Goal: Communication & Community: Connect with others

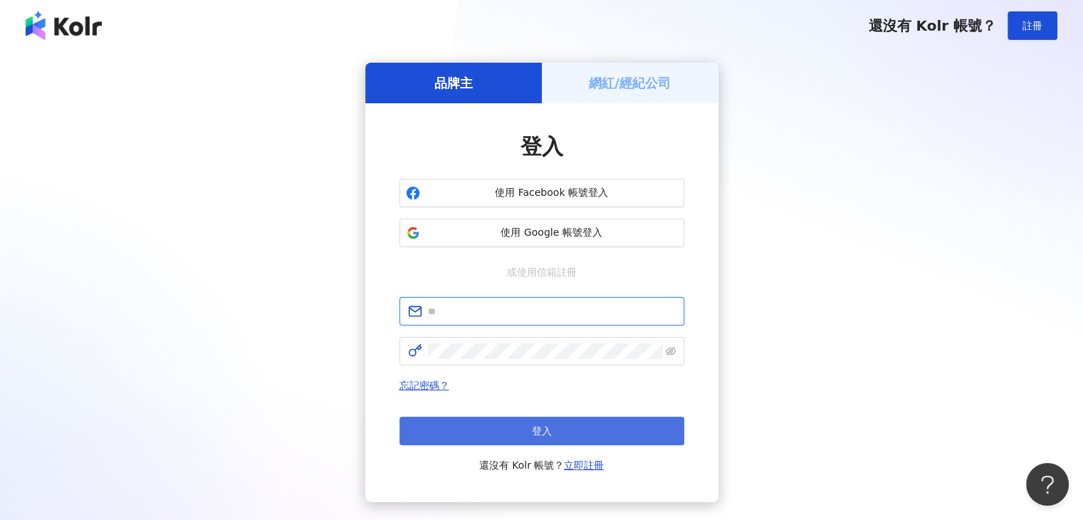
type input "**********"
click at [534, 428] on span "登入" at bounding box center [542, 430] width 20 height 11
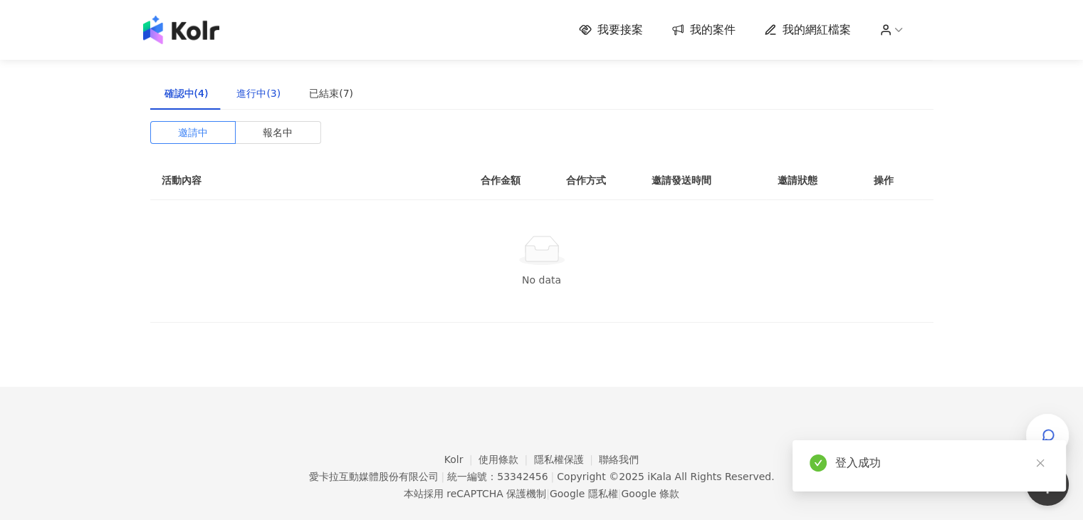
click at [256, 93] on div "進行中(3)" at bounding box center [258, 93] width 44 height 16
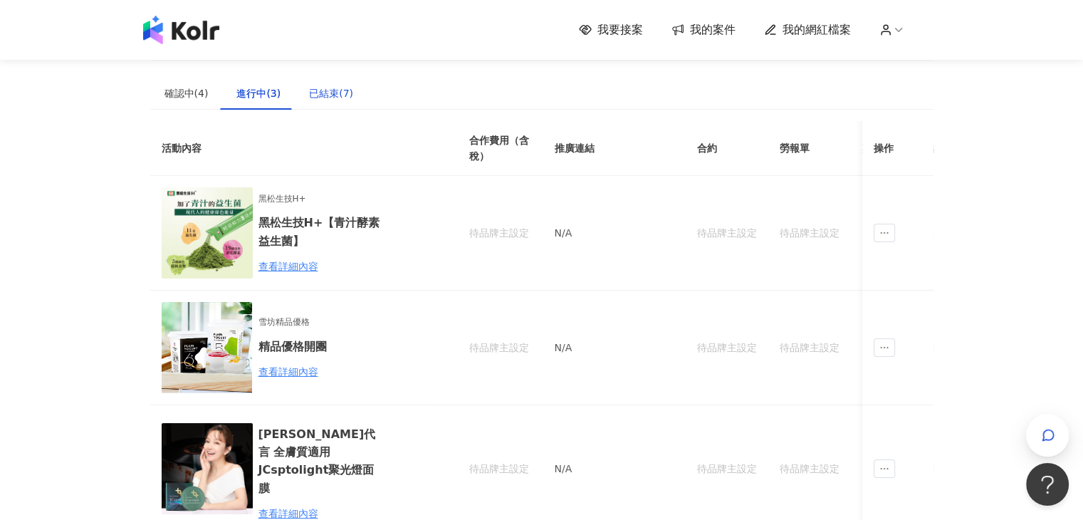
click at [321, 95] on div "已結束(7)" at bounding box center [331, 93] width 44 height 16
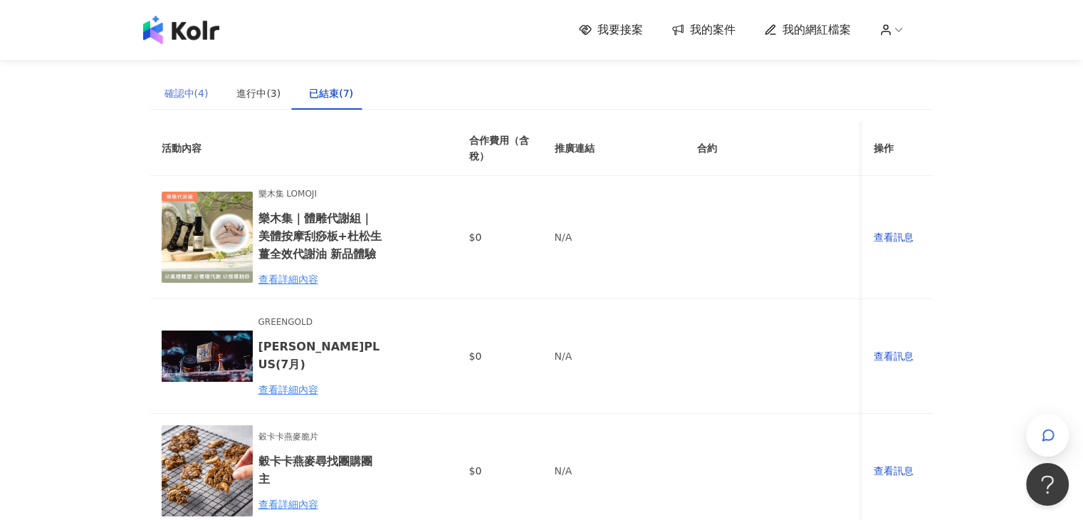
click at [208, 92] on div "確認中(4)" at bounding box center [186, 93] width 73 height 33
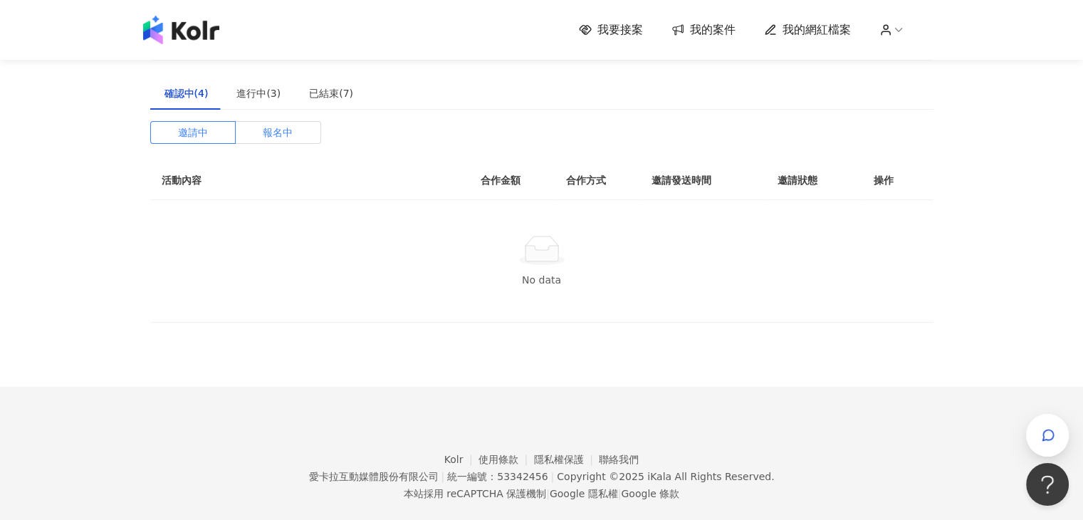
click at [279, 129] on span "報名中" at bounding box center [278, 132] width 30 height 21
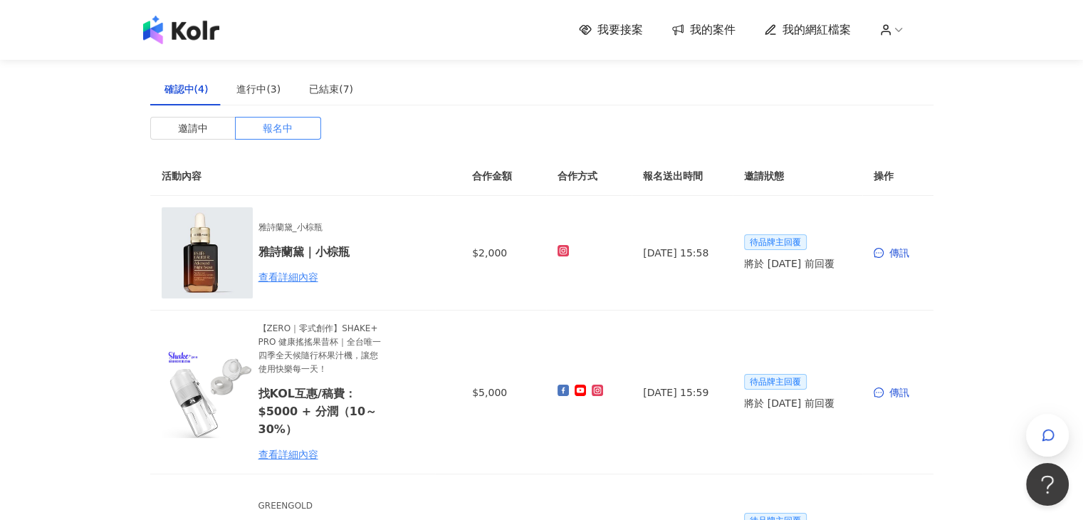
scroll to position [71, 0]
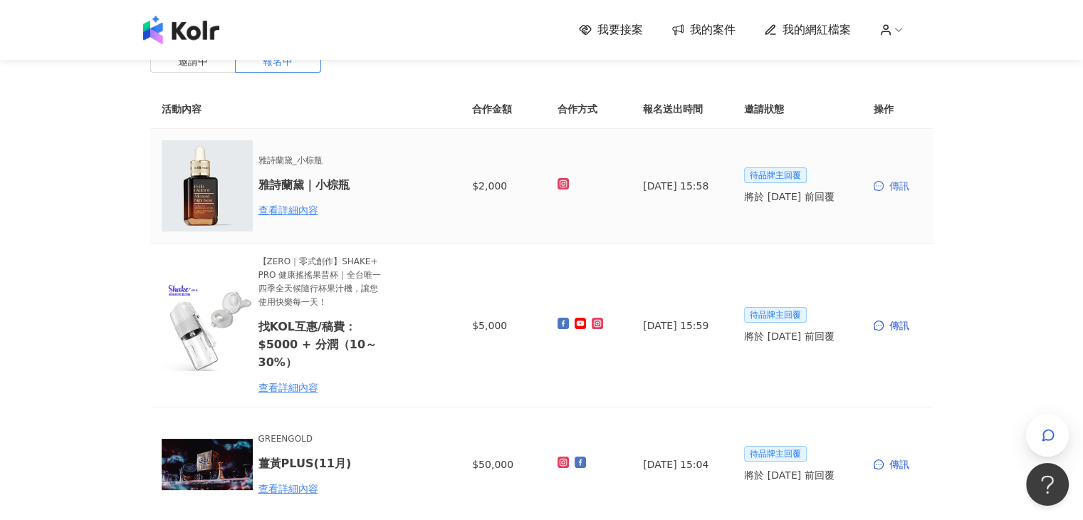
click at [895, 184] on div "傳訊" at bounding box center [898, 186] width 48 height 16
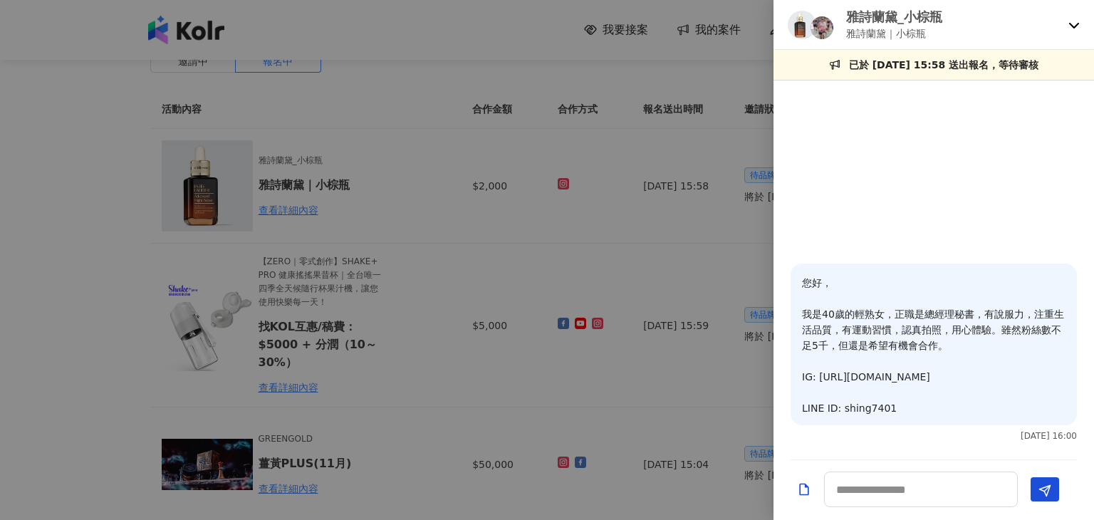
click at [665, 239] on div at bounding box center [547, 260] width 1094 height 520
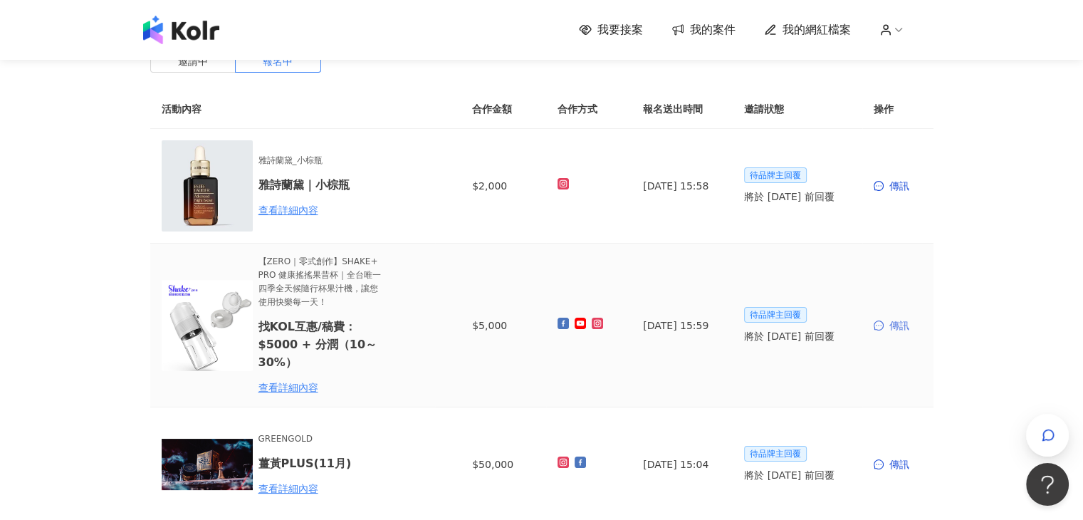
click at [889, 320] on td "傳訊" at bounding box center [898, 326] width 71 height 164
click at [890, 320] on div "傳訊" at bounding box center [898, 326] width 48 height 16
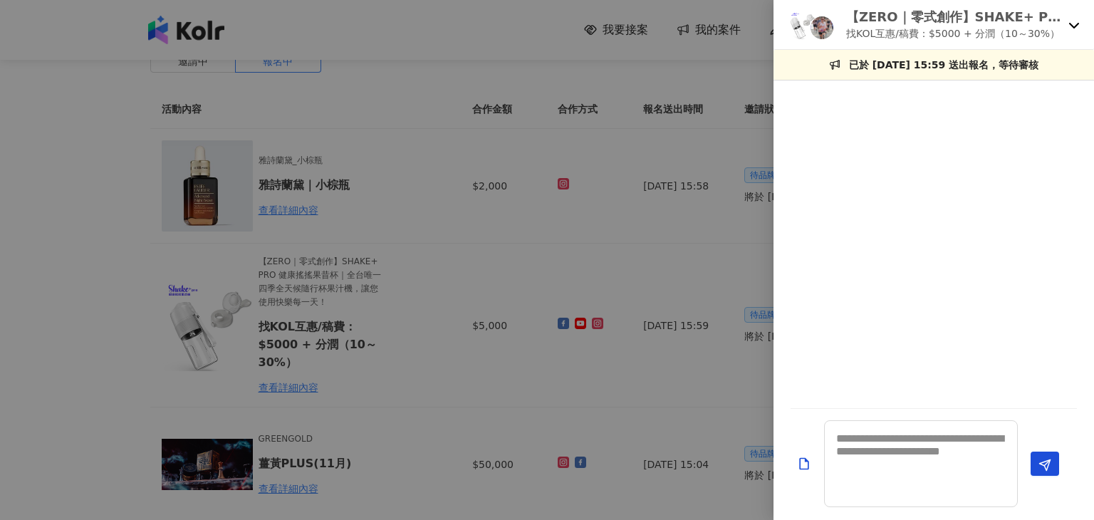
click at [666, 251] on div at bounding box center [547, 260] width 1094 height 520
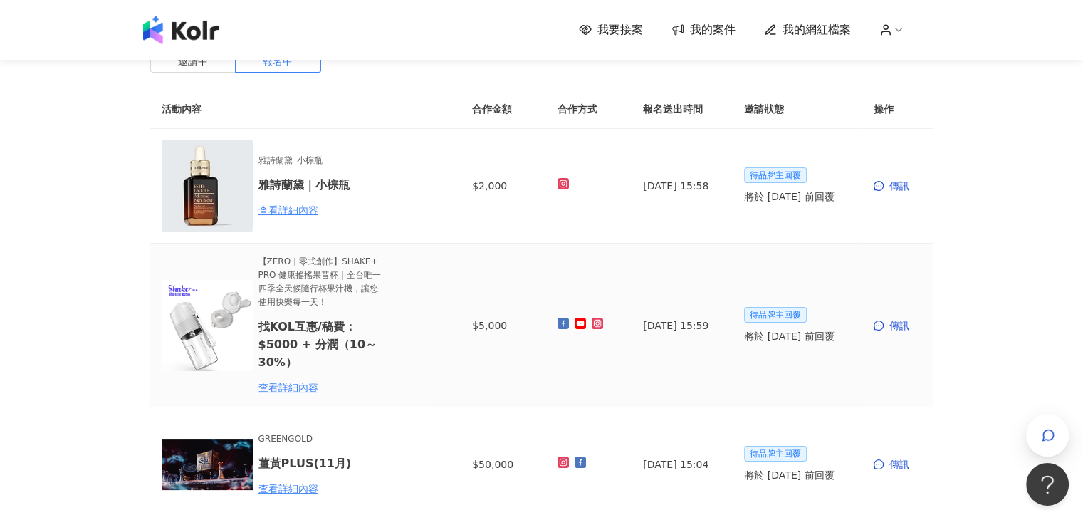
scroll to position [142, 0]
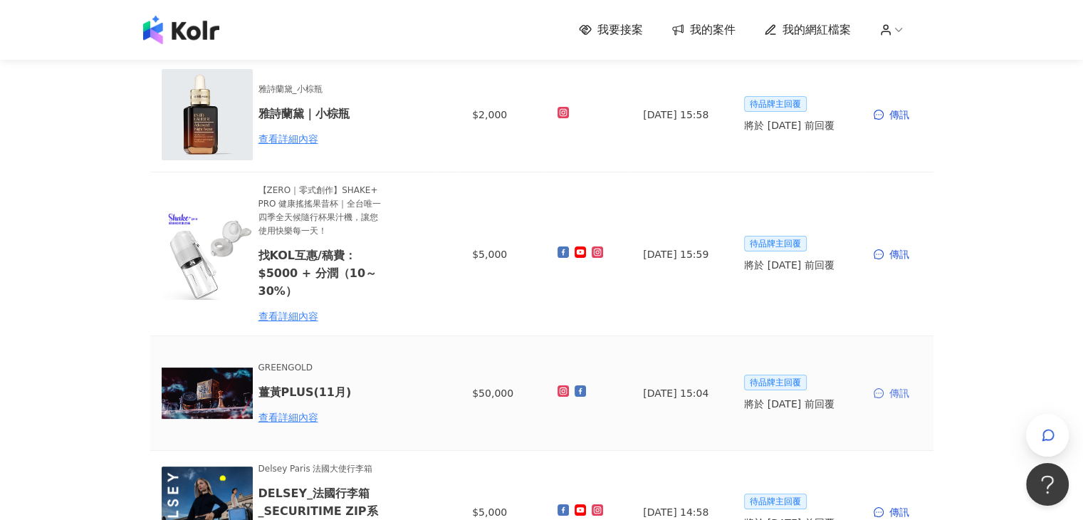
click at [886, 390] on span at bounding box center [880, 393] width 13 height 10
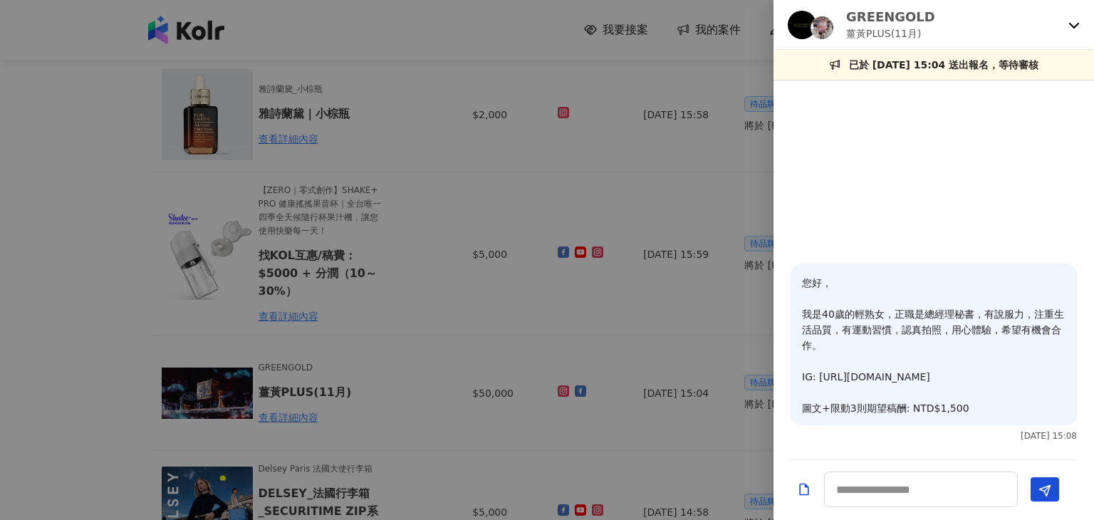
click at [640, 165] on div at bounding box center [547, 260] width 1094 height 520
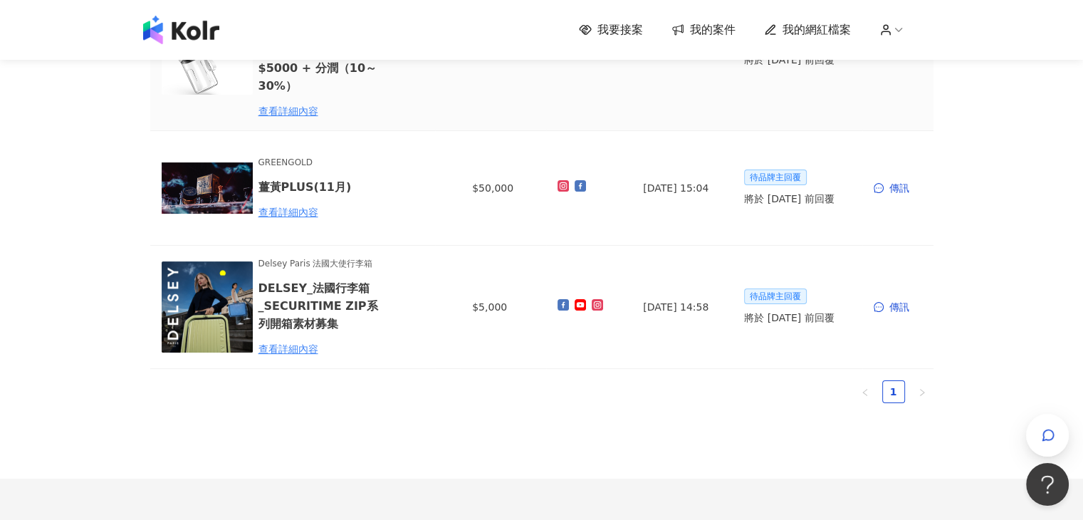
scroll to position [464, 0]
